Goal: Transaction & Acquisition: Purchase product/service

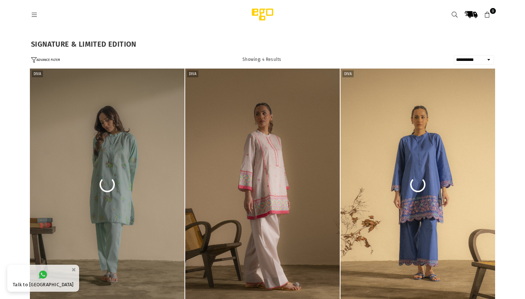
select select "**********"
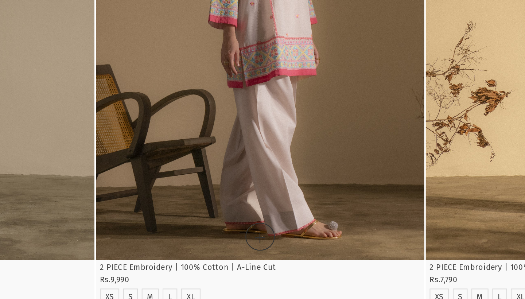
scroll to position [119, 0]
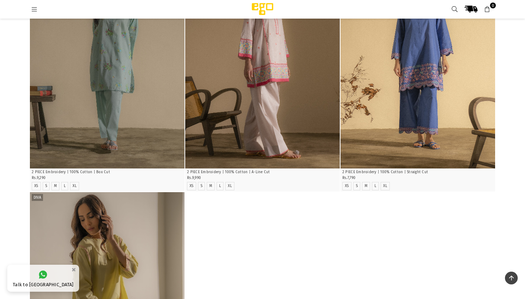
click at [32, 9] on icon at bounding box center [34, 9] width 7 height 7
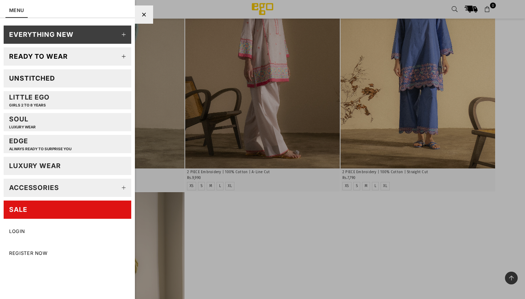
click at [125, 56] on icon at bounding box center [124, 56] width 15 height 15
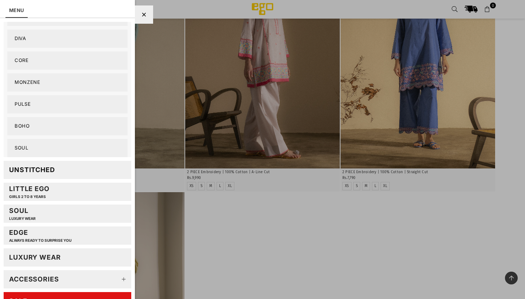
scroll to position [90, 0]
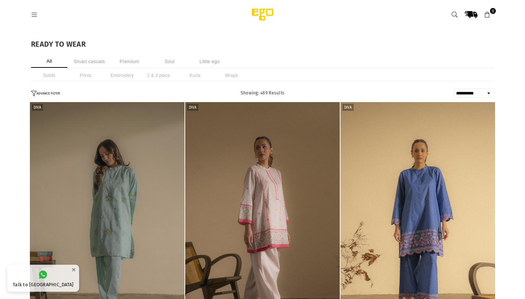
select select "**********"
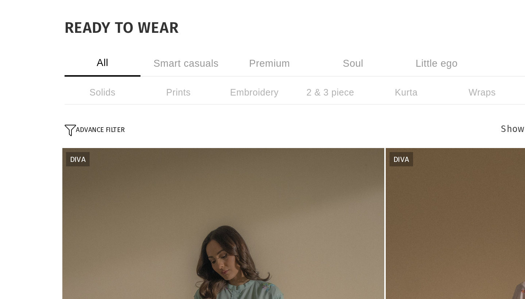
click at [45, 90] on button "ADVANCE FILTER" at bounding box center [45, 93] width 29 height 6
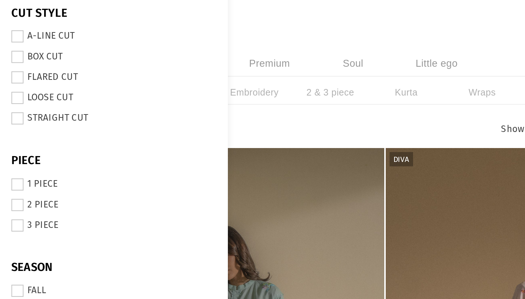
scroll to position [201, 0]
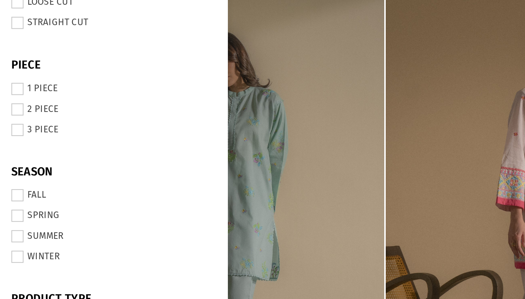
click at [7, 188] on span at bounding box center [8, 191] width 6 height 6
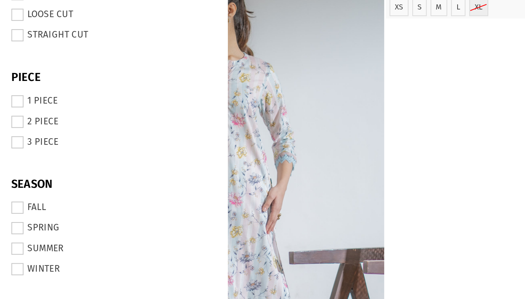
scroll to position [195, 0]
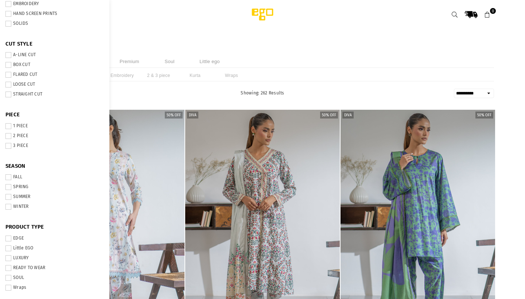
click at [358, 73] on ul "Solids Prints Embroidery 2 & 3 piece Kurta Wraps" at bounding box center [262, 76] width 463 height 12
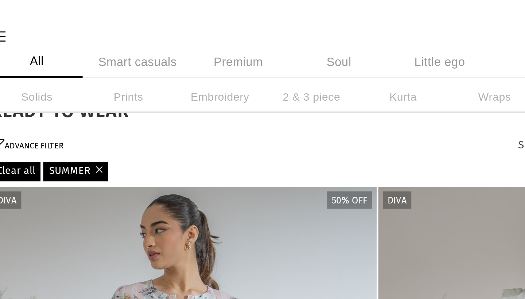
scroll to position [0, 0]
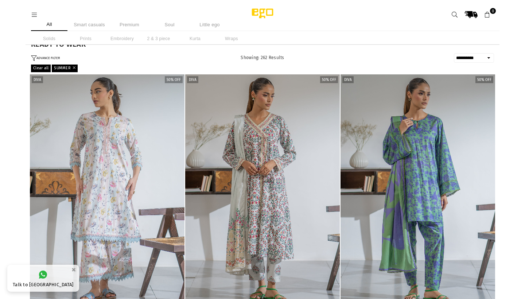
click at [35, 55] on icon "button" at bounding box center [33, 57] width 5 height 5
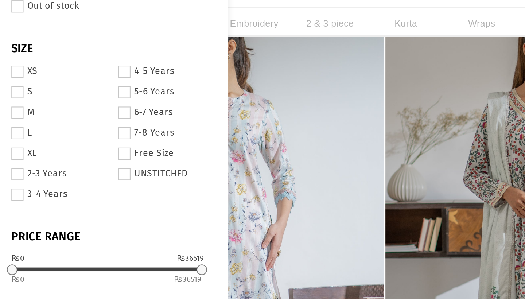
scroll to position [2, 0]
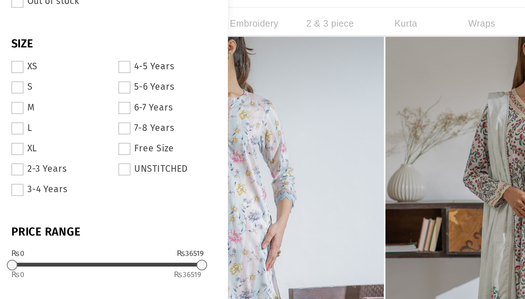
click at [9, 86] on span at bounding box center [8, 89] width 6 height 6
click at [163, 18] on li "Soul" at bounding box center [169, 24] width 36 height 13
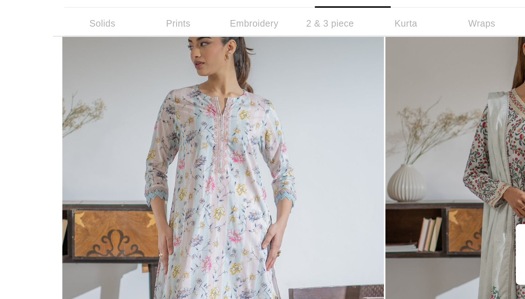
scroll to position [56, 0]
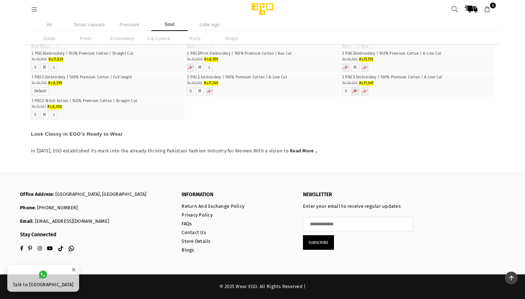
scroll to position [6329, 0]
